Goal: Check status: Check status

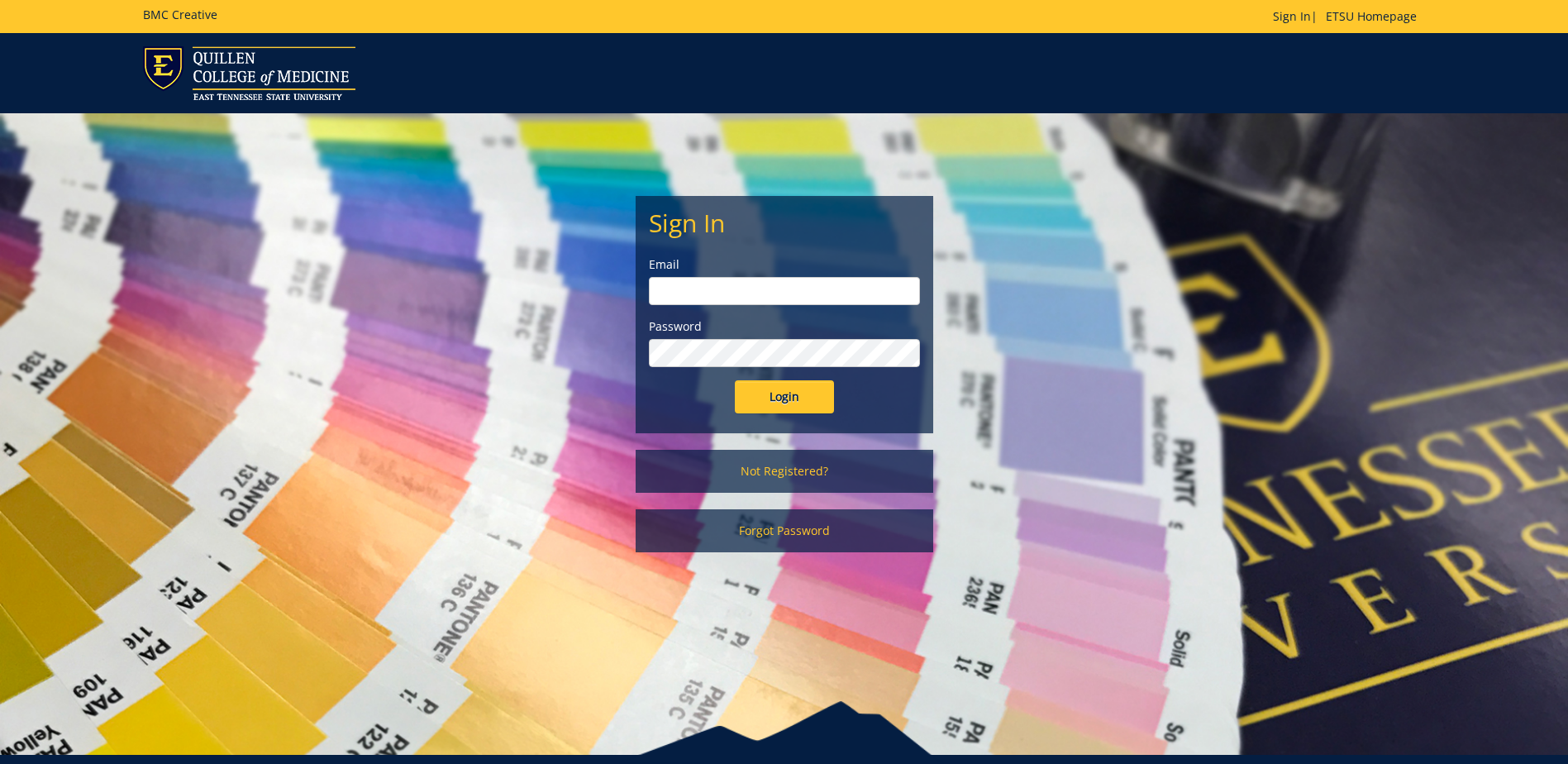
type input "postal@etsu.edu"
click at [803, 402] on input "Login" at bounding box center [784, 397] width 99 height 33
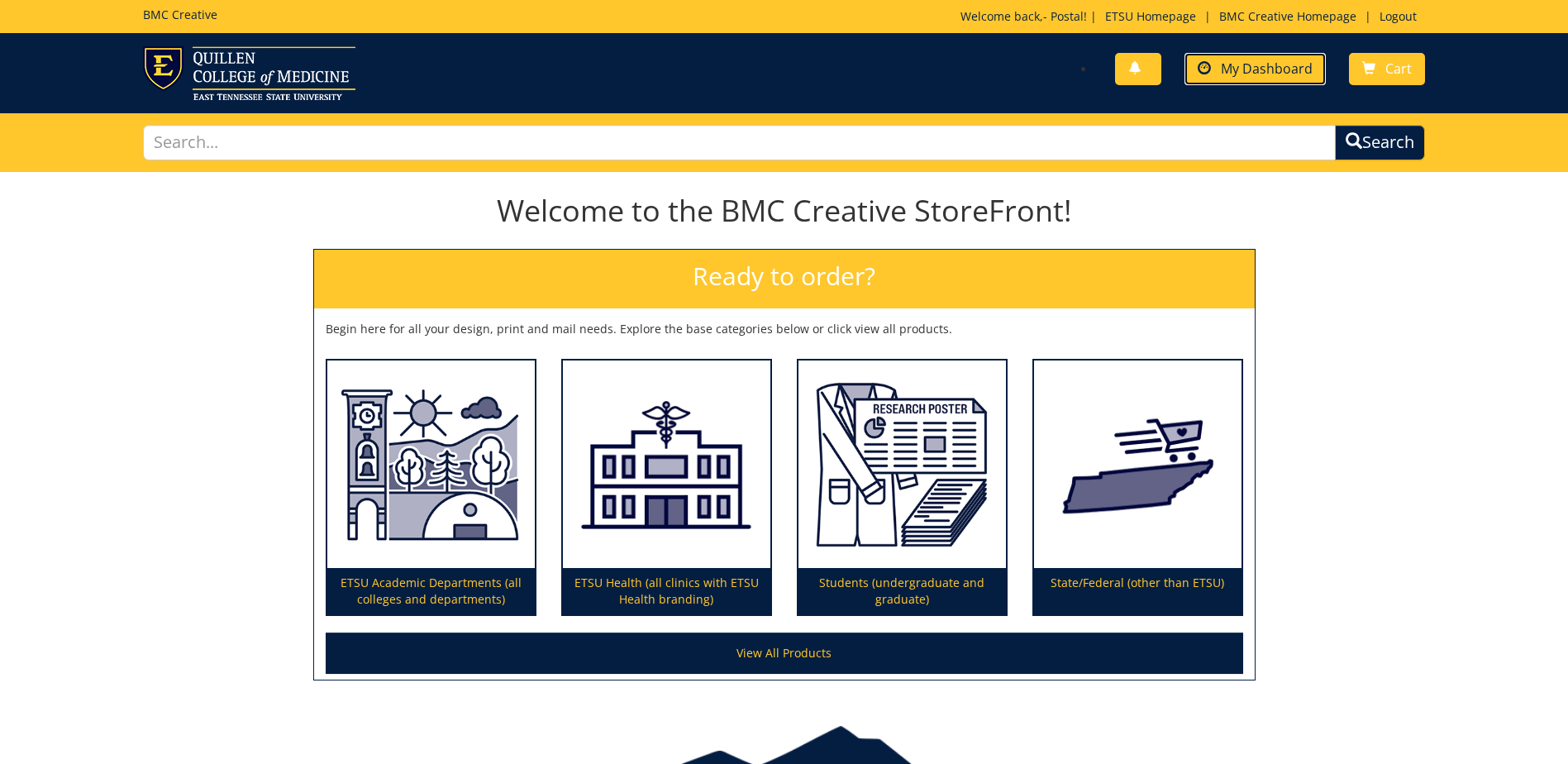
click at [1242, 68] on span "My Dashboard" at bounding box center [1267, 69] width 92 height 19
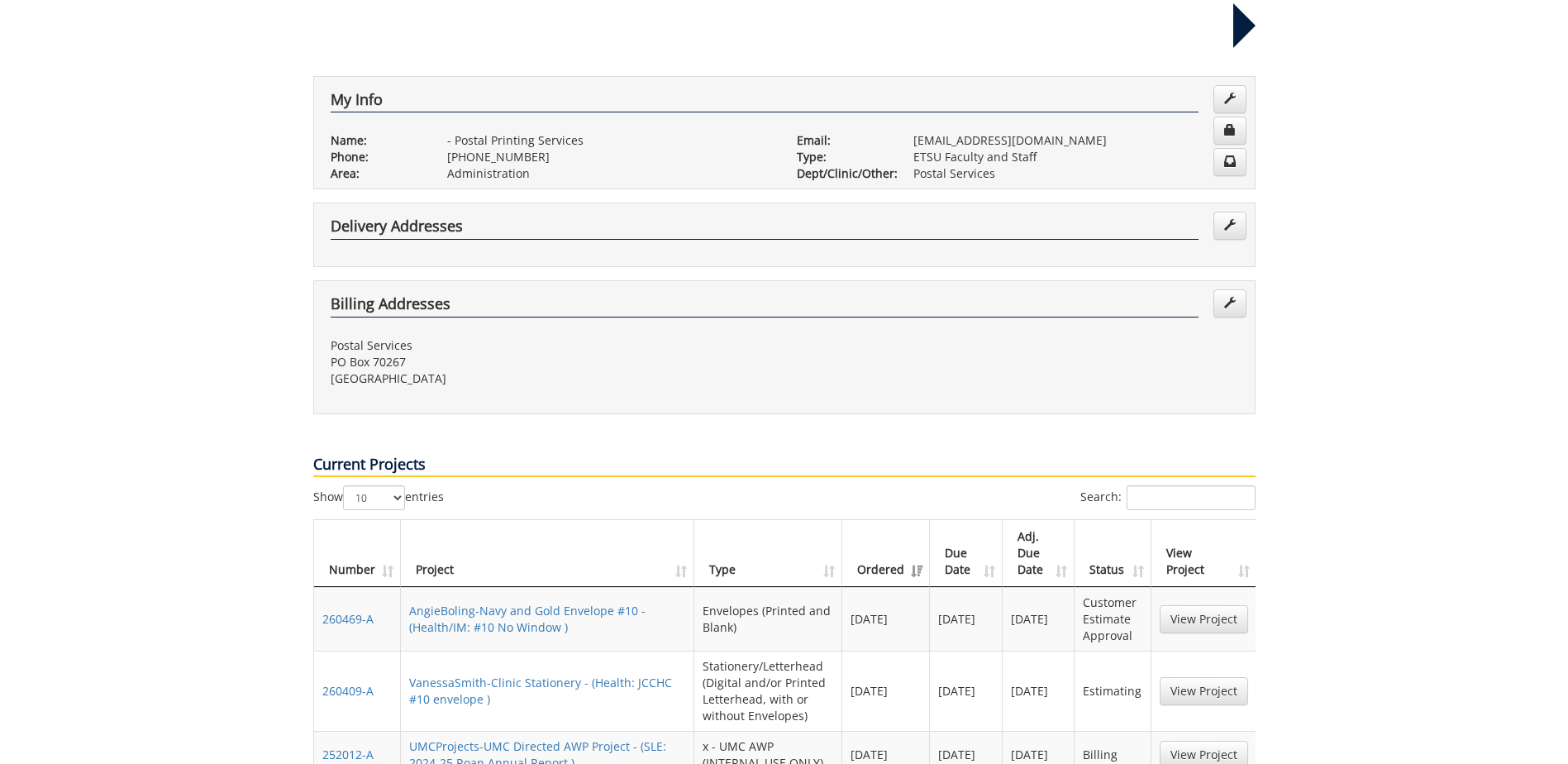
scroll to position [331, 0]
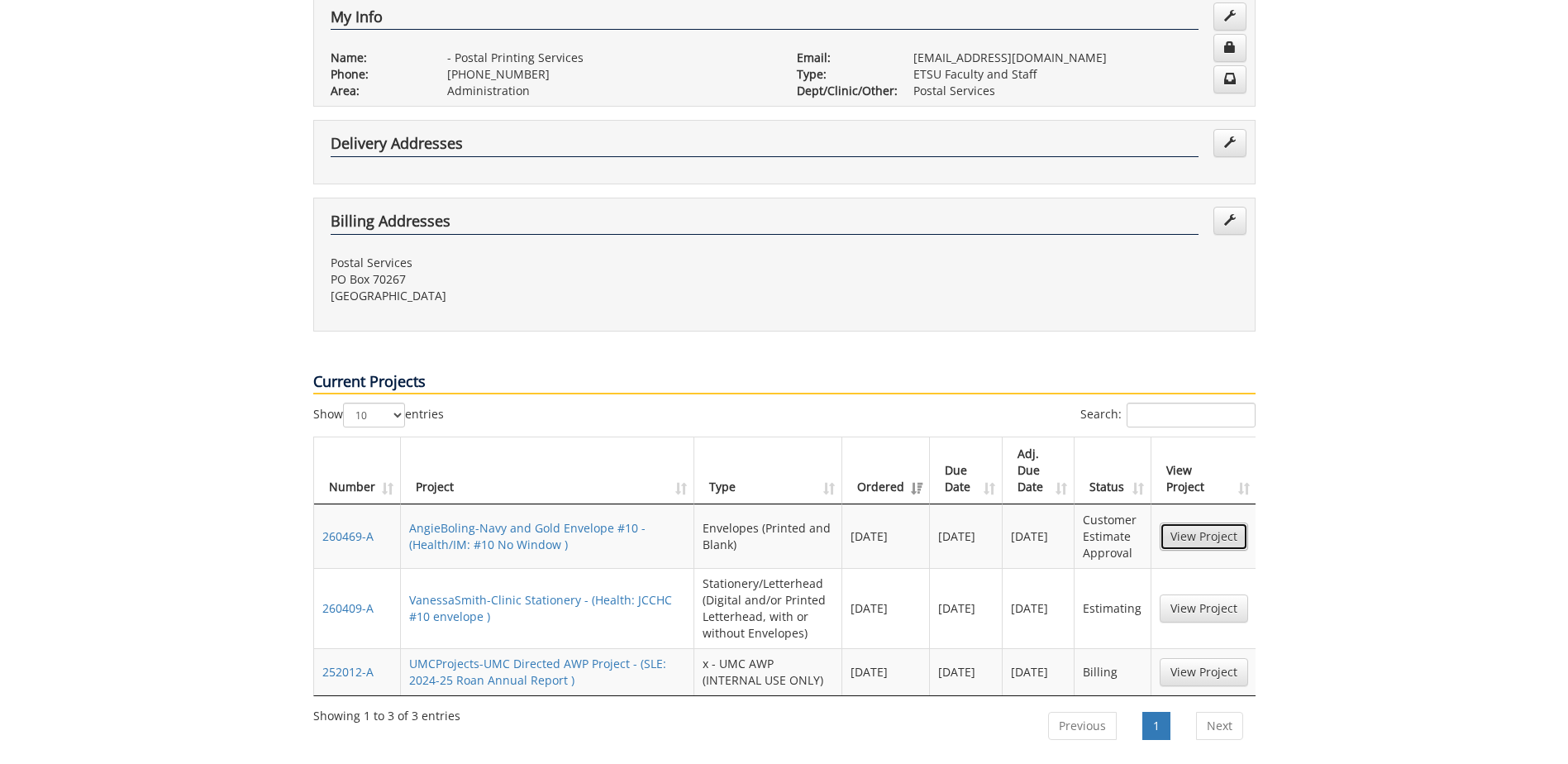
click at [1203, 523] on link "View Project" at bounding box center [1203, 536] width 88 height 28
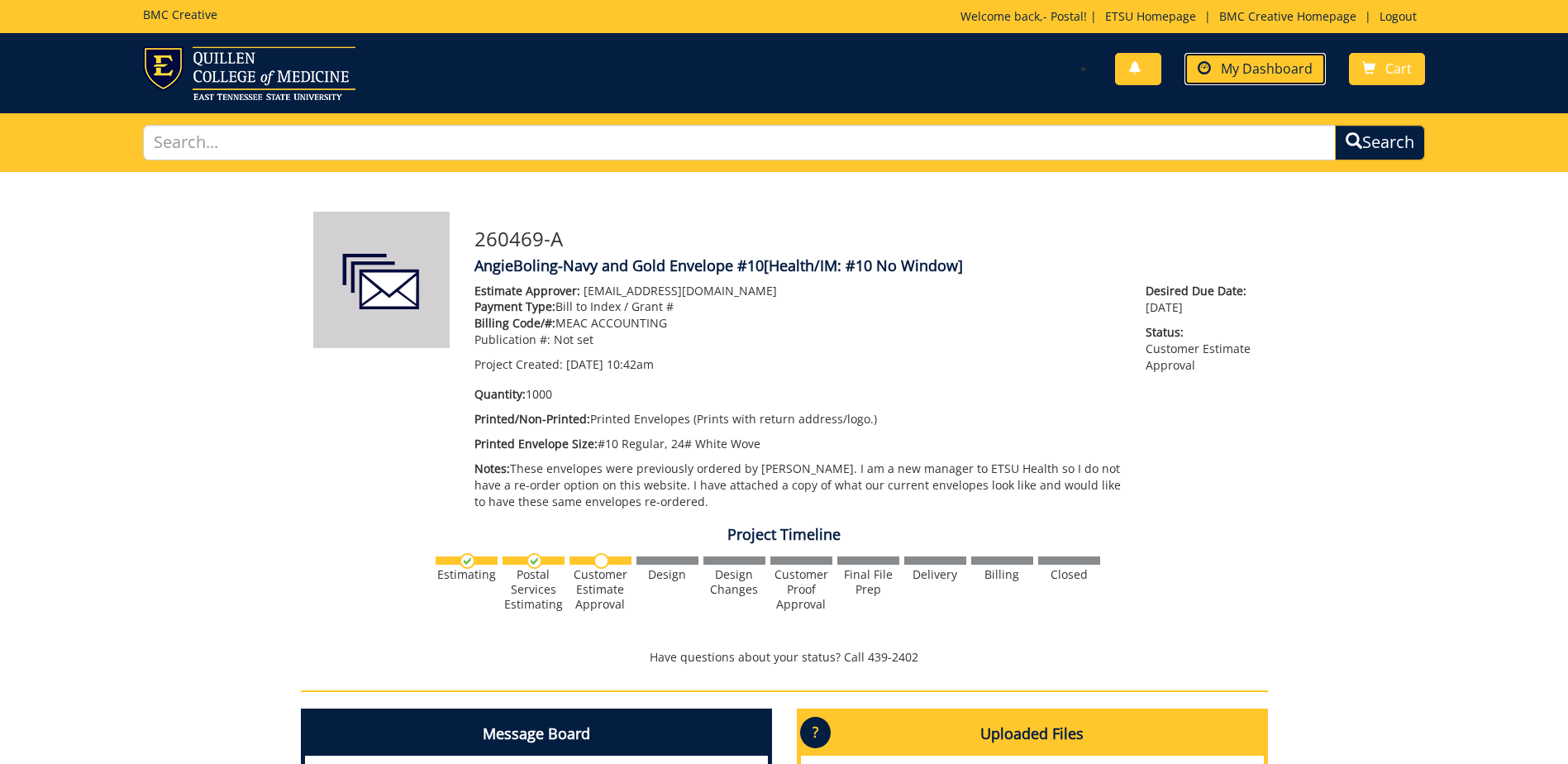
click at [1237, 66] on span "My Dashboard" at bounding box center [1267, 69] width 92 height 19
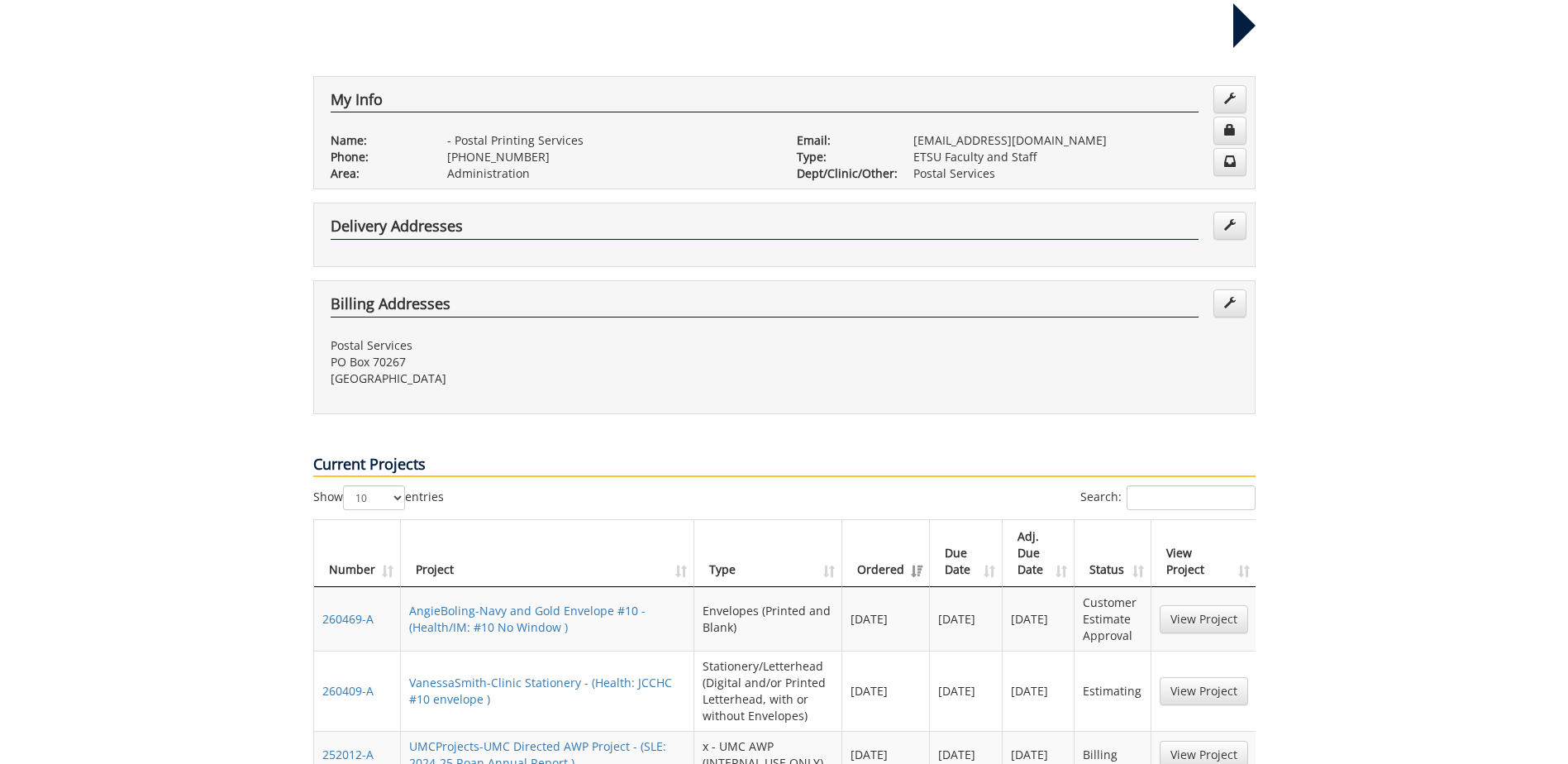
scroll to position [331, 0]
